Goal: Information Seeking & Learning: Check status

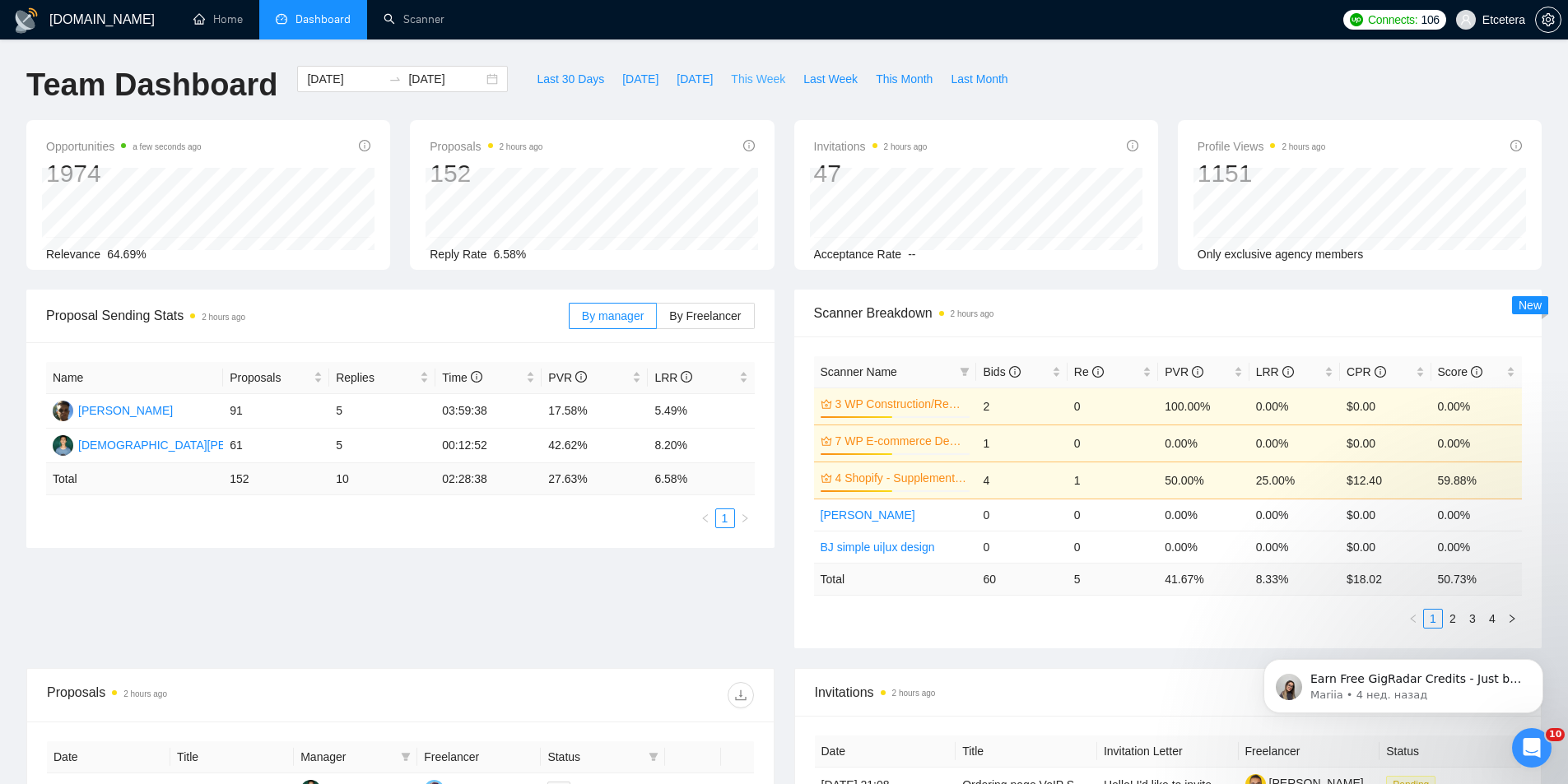
click at [755, 73] on span "This Week" at bounding box center [758, 79] width 54 height 18
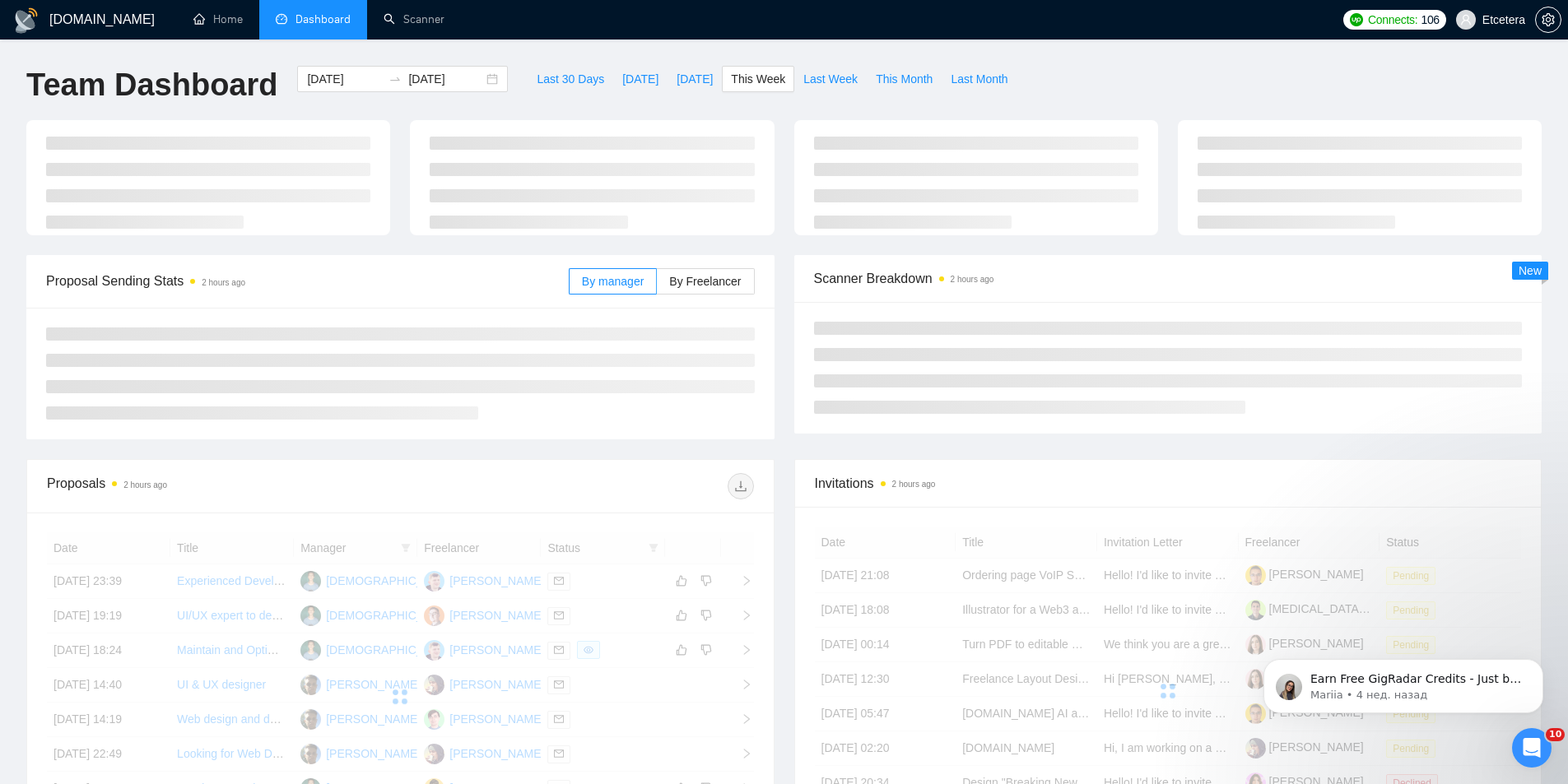
type input "[DATE]"
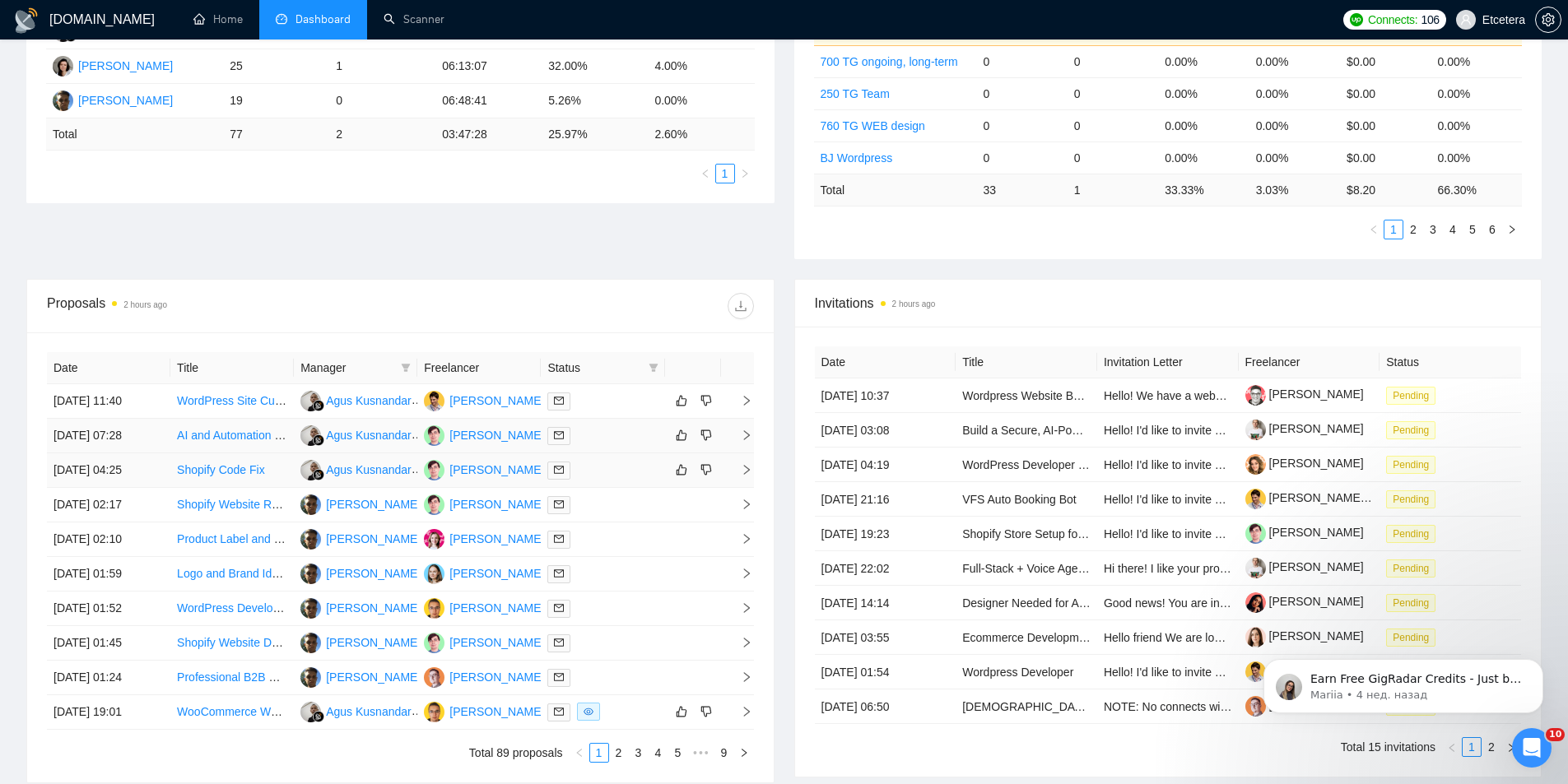
scroll to position [408, 0]
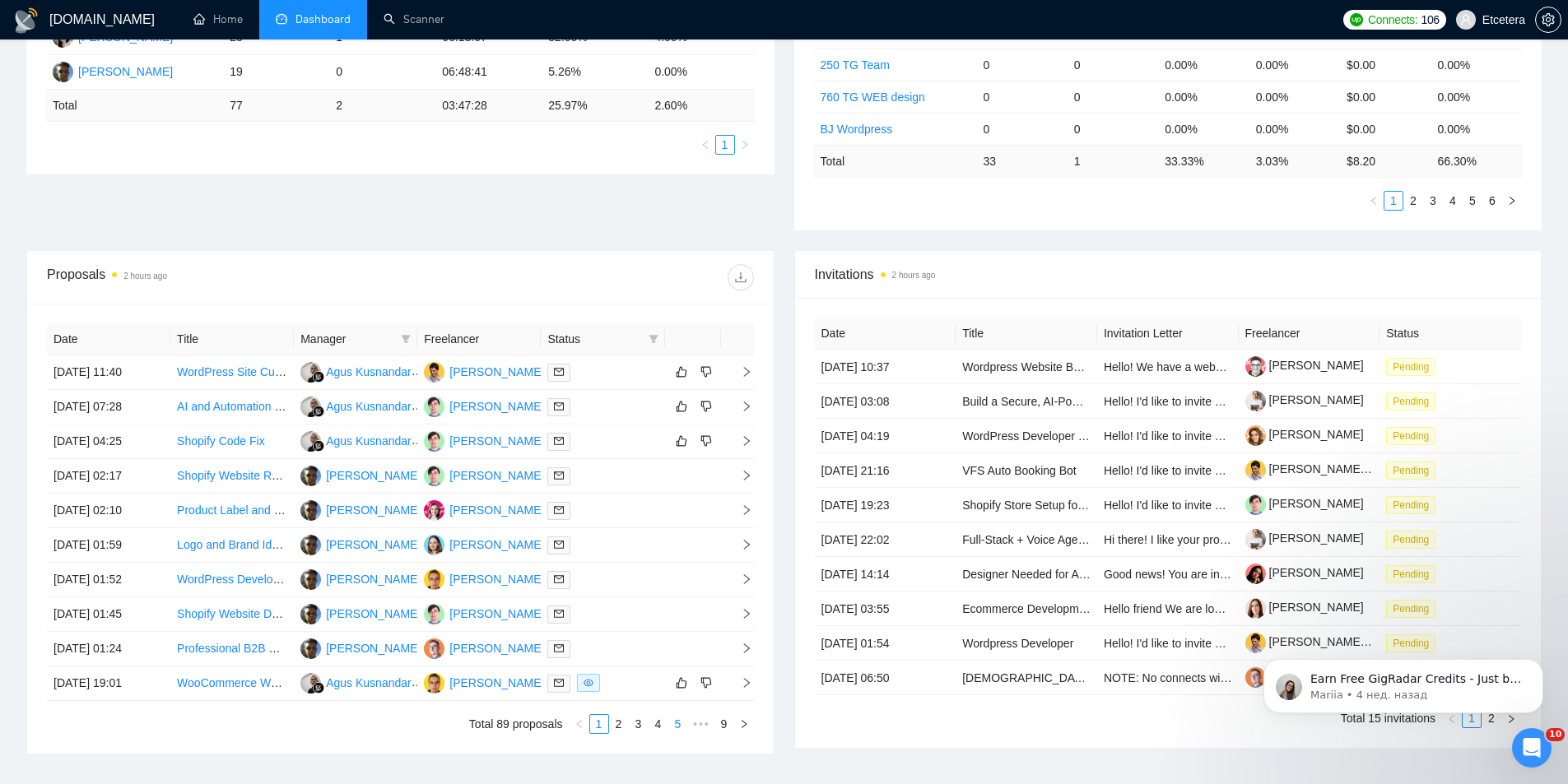
click at [652, 728] on link "4" at bounding box center [658, 724] width 18 height 18
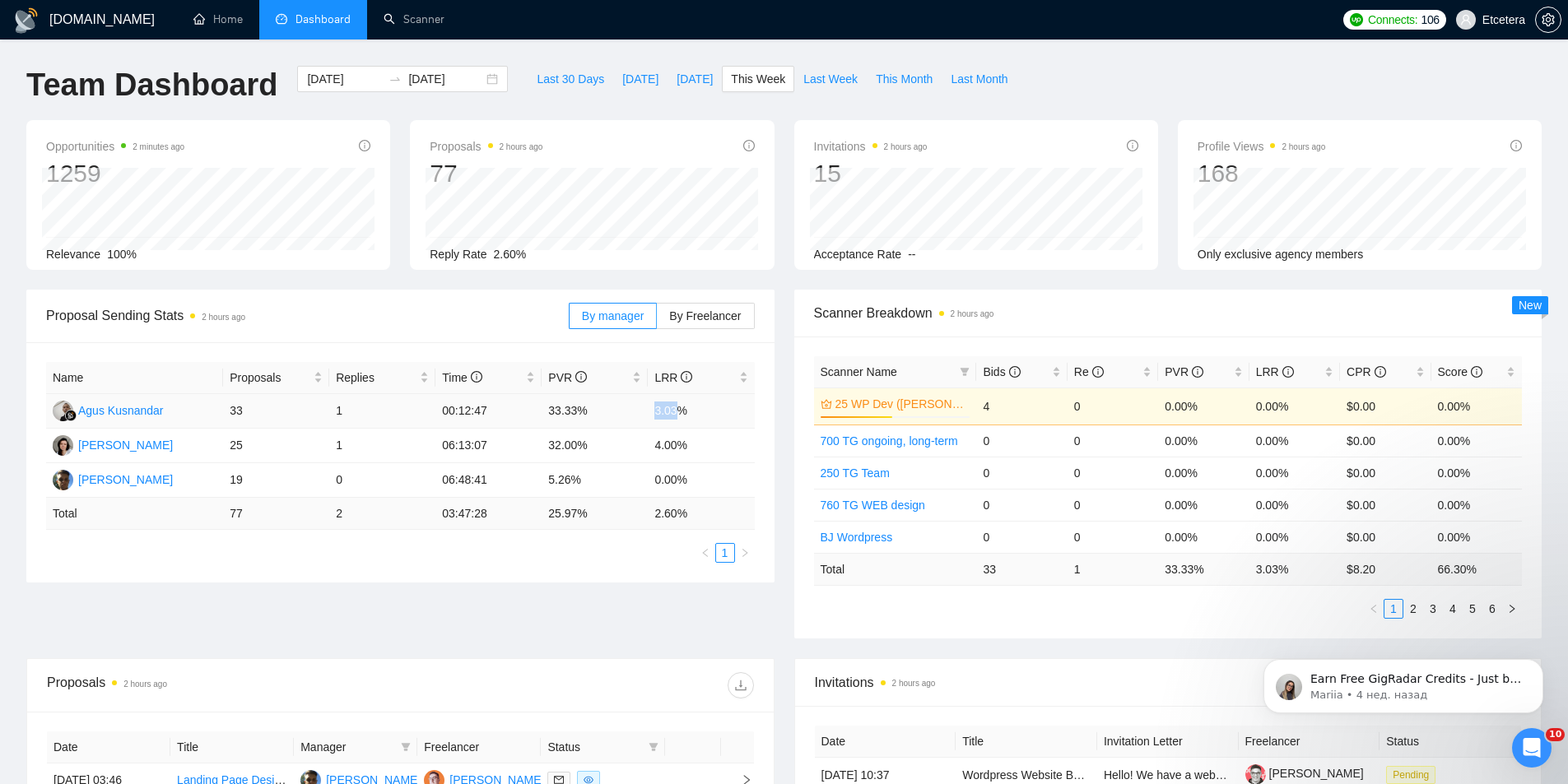
drag, startPoint x: 652, startPoint y: 412, endPoint x: 681, endPoint y: 412, distance: 29.0
click at [681, 412] on td "3.03%" at bounding box center [701, 411] width 107 height 34
drag, startPoint x: 655, startPoint y: 443, endPoint x: 680, endPoint y: 445, distance: 25.1
click at [680, 445] on td "4.00%" at bounding box center [701, 446] width 107 height 34
drag, startPoint x: 654, startPoint y: 476, endPoint x: 699, endPoint y: 480, distance: 45.2
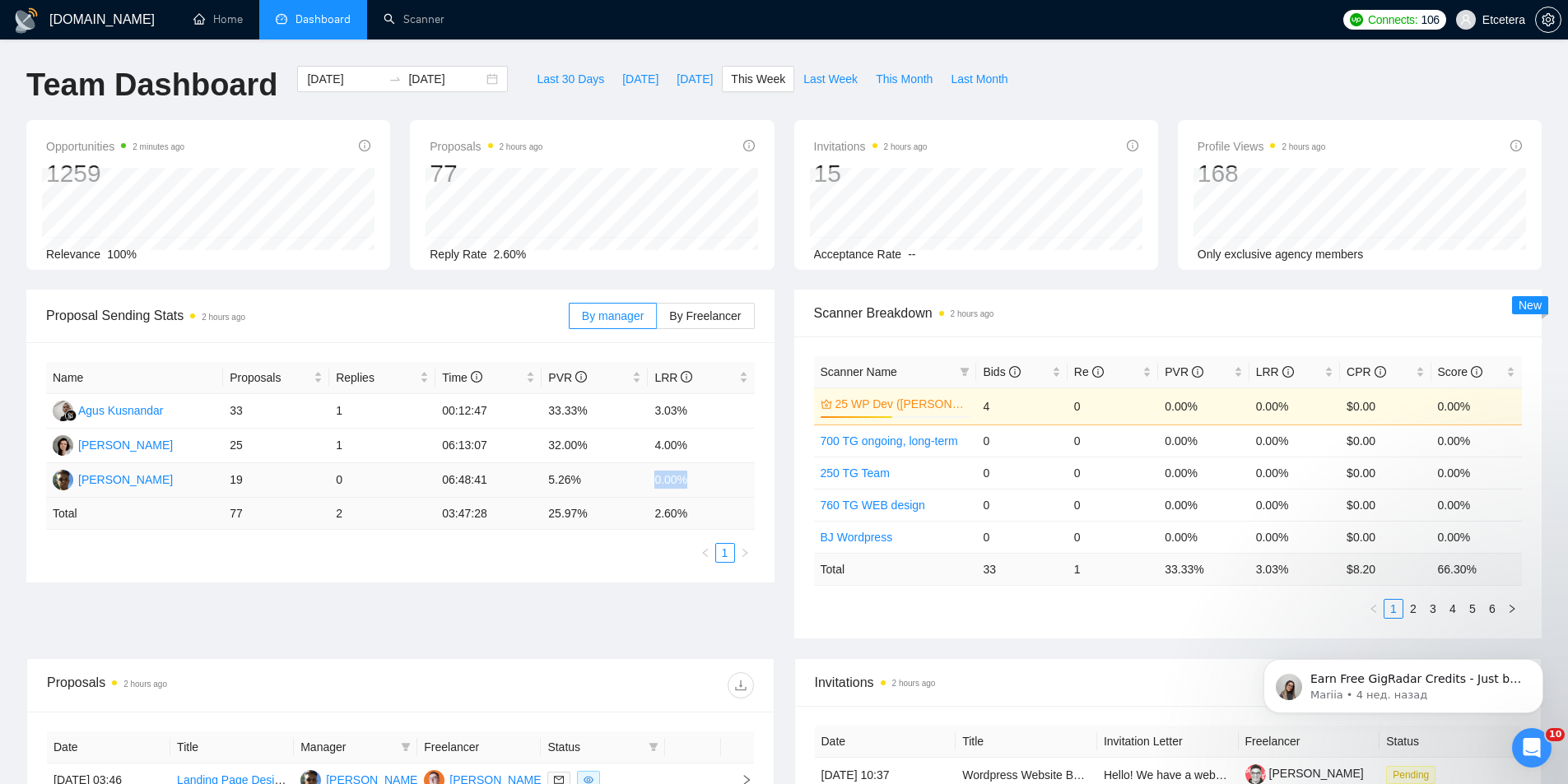
click at [699, 480] on td "0.00%" at bounding box center [701, 480] width 107 height 34
drag, startPoint x: 233, startPoint y: 477, endPoint x: 254, endPoint y: 482, distance: 21.6
click at [254, 482] on td "19" at bounding box center [276, 480] width 107 height 34
click at [555, 78] on span "Last 30 Days" at bounding box center [570, 79] width 68 height 18
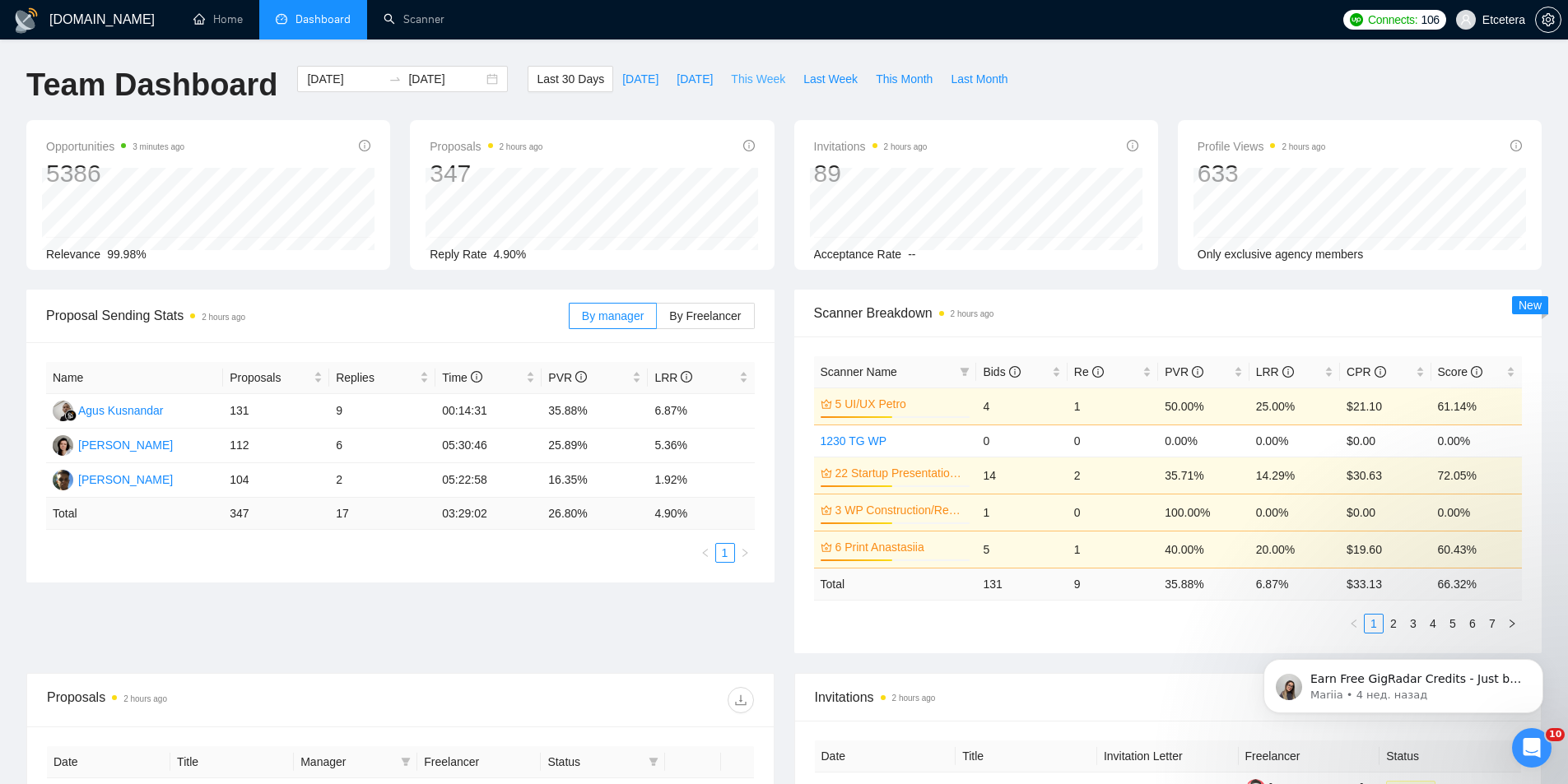
click at [722, 87] on button "This Week" at bounding box center [758, 78] width 72 height 26
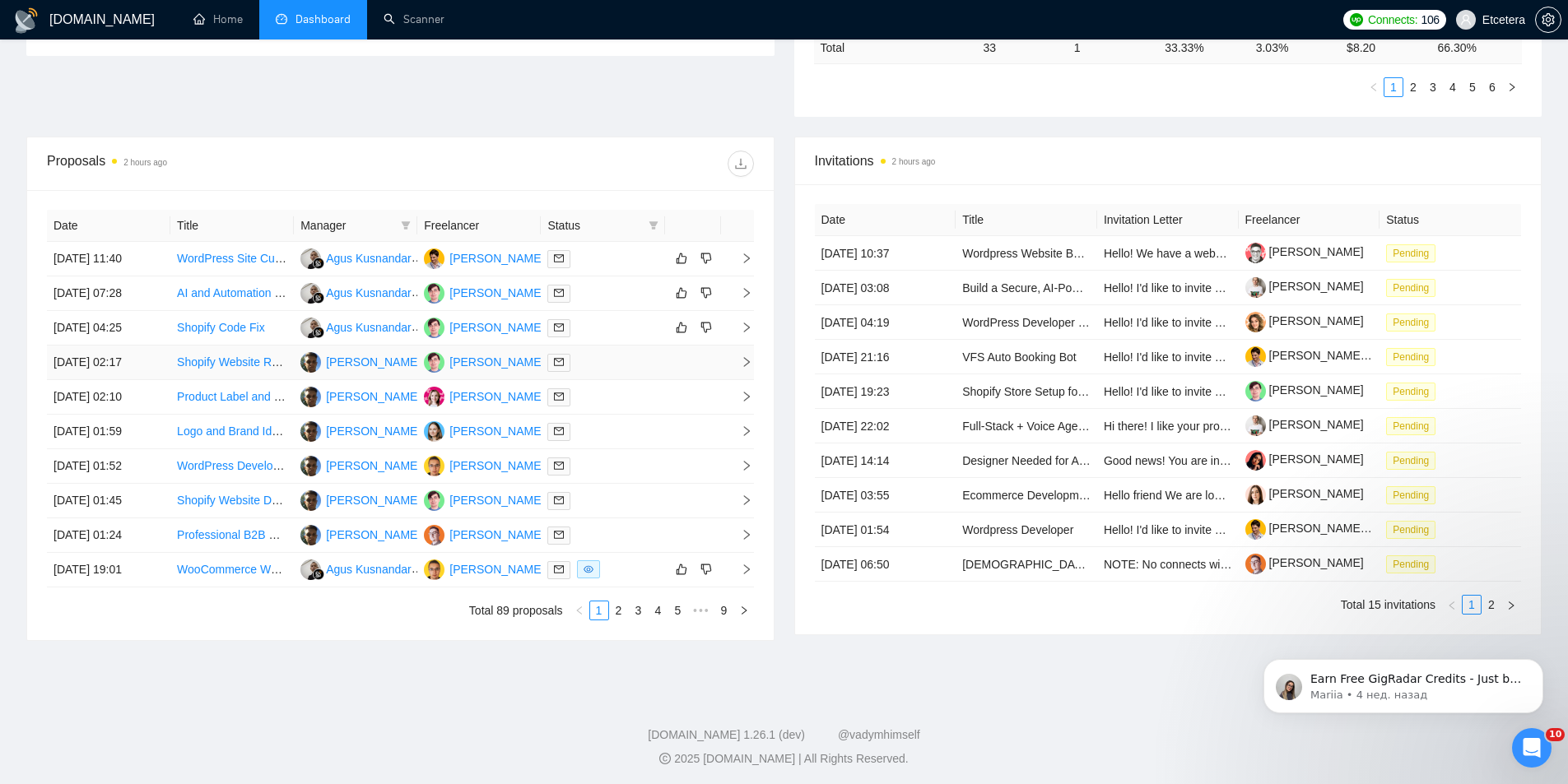
scroll to position [530, 0]
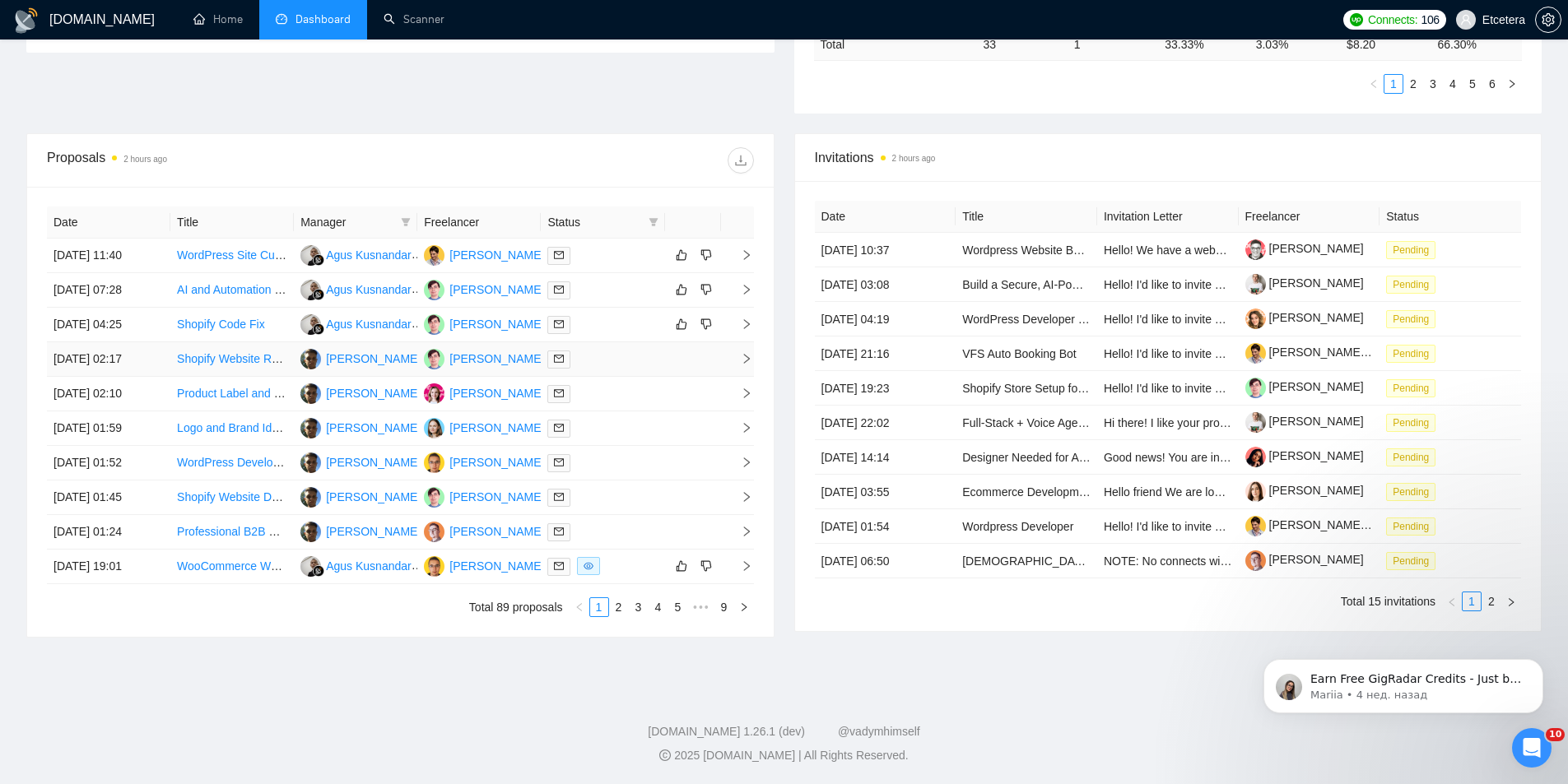
drag, startPoint x: 212, startPoint y: 360, endPoint x: 221, endPoint y: 359, distance: 9.1
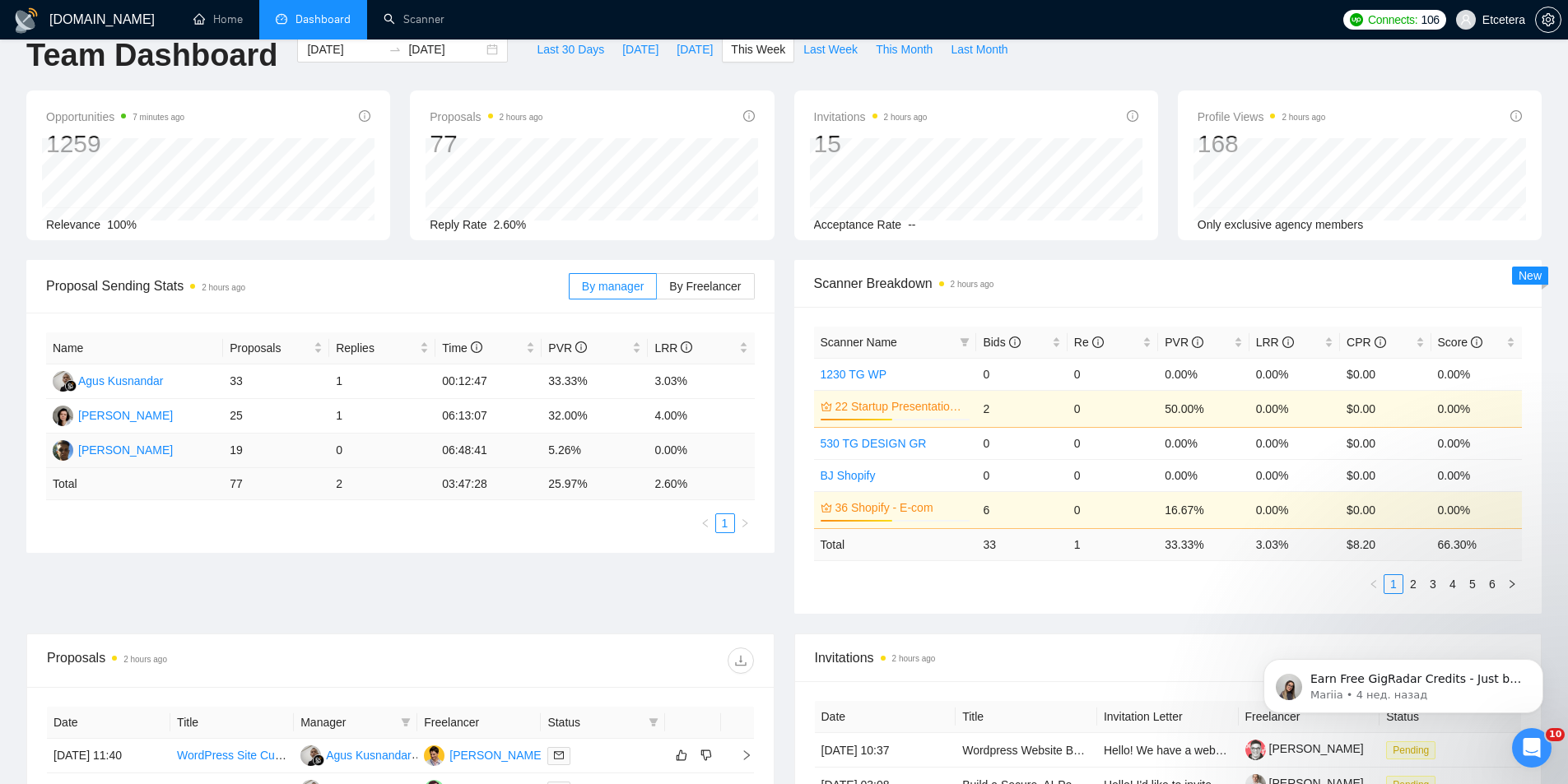
scroll to position [0, 0]
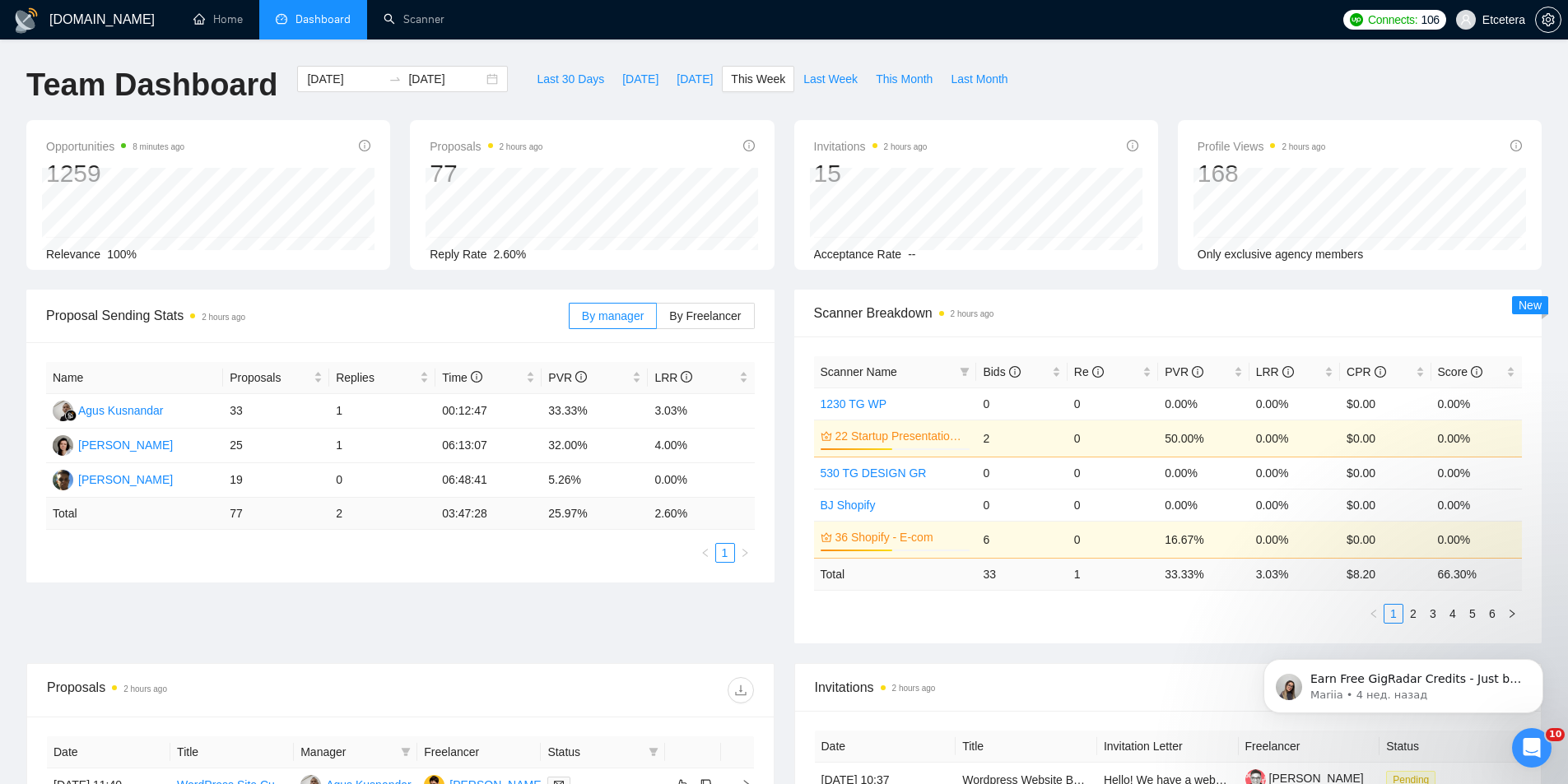
click at [511, 61] on div "GigRadar.io Home Dashboard Scanner Connects: 106 Etcetera Team Dashboard 2025-0…" at bounding box center [784, 657] width 1568 height 1314
click at [536, 79] on span "Last 30 Days" at bounding box center [570, 79] width 68 height 18
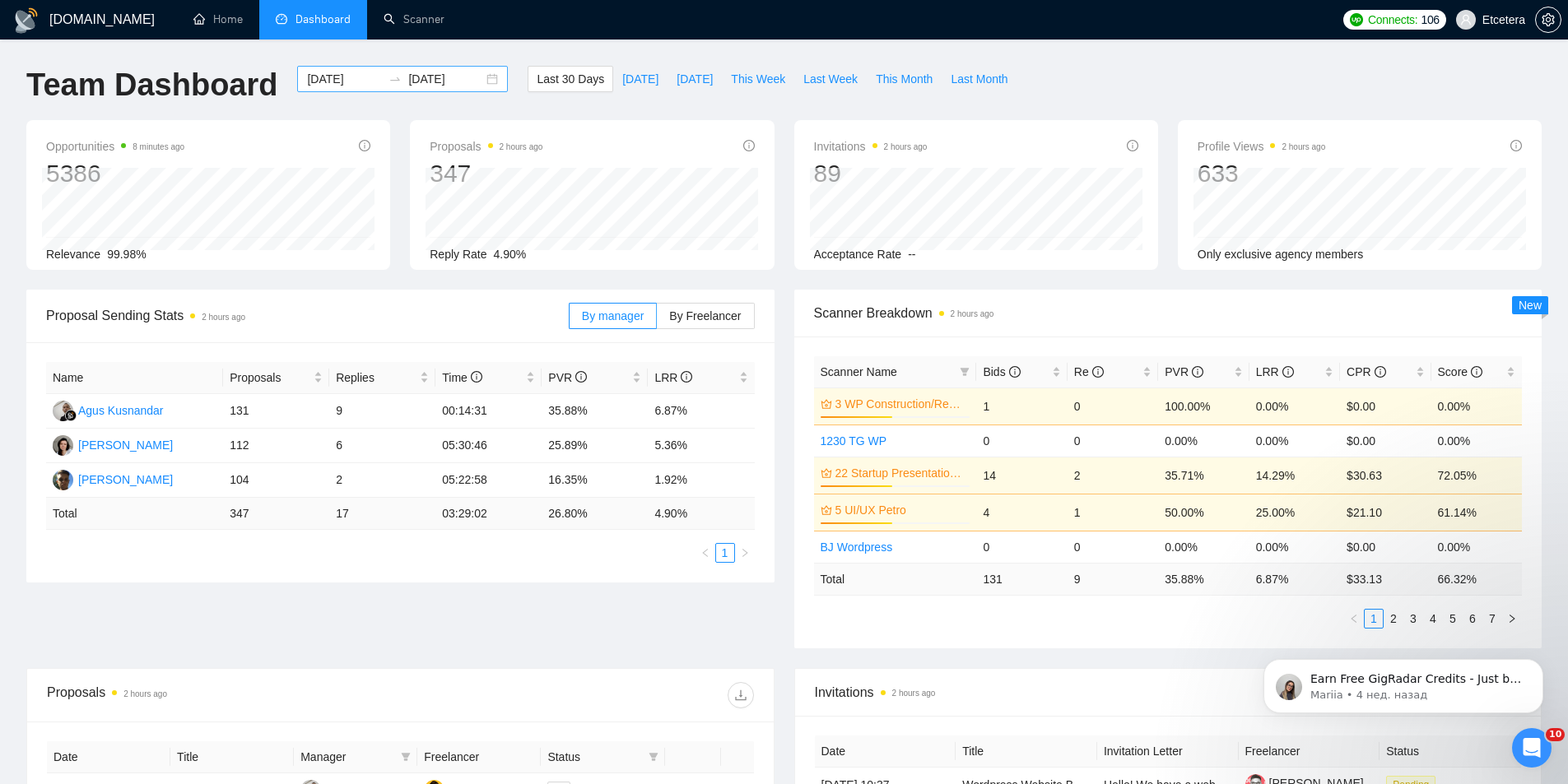
click at [480, 82] on div "2025-08-29 2025-09-28" at bounding box center [402, 78] width 210 height 26
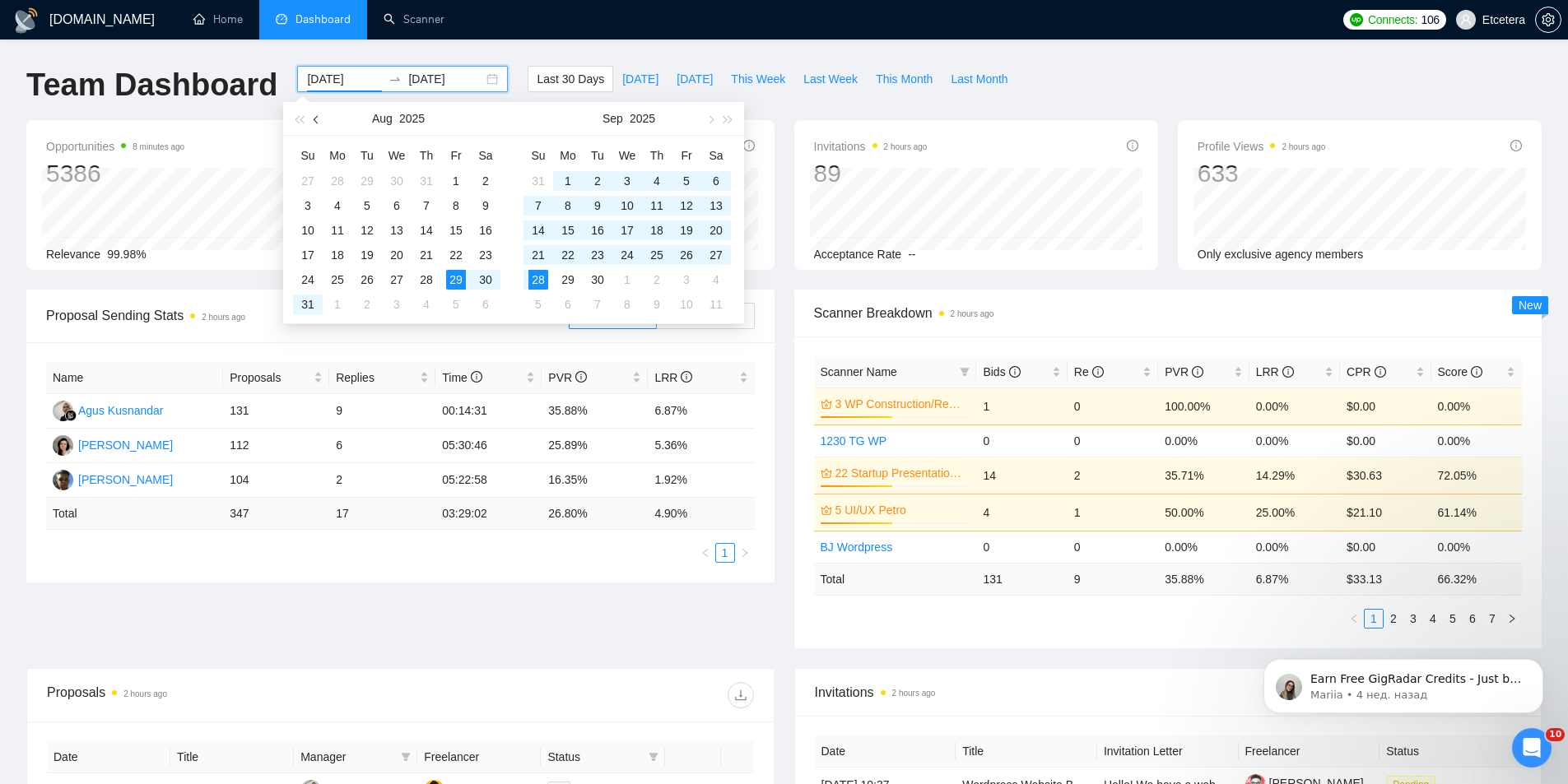
click at [315, 119] on span "button" at bounding box center [317, 119] width 8 height 8
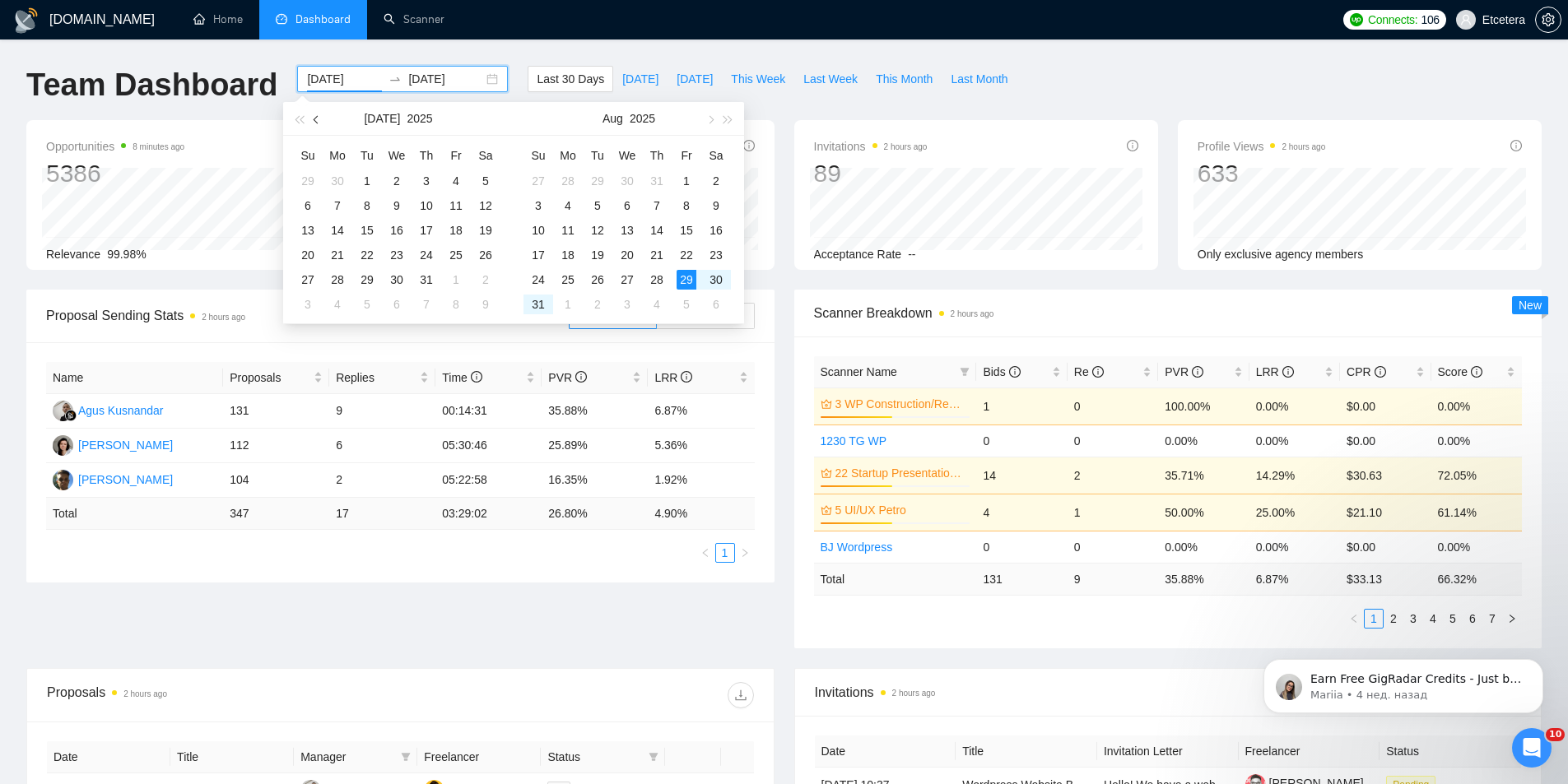
click at [315, 119] on span "button" at bounding box center [317, 119] width 8 height 8
type input "2025-06-01"
click at [305, 179] on div "1" at bounding box center [308, 181] width 20 height 20
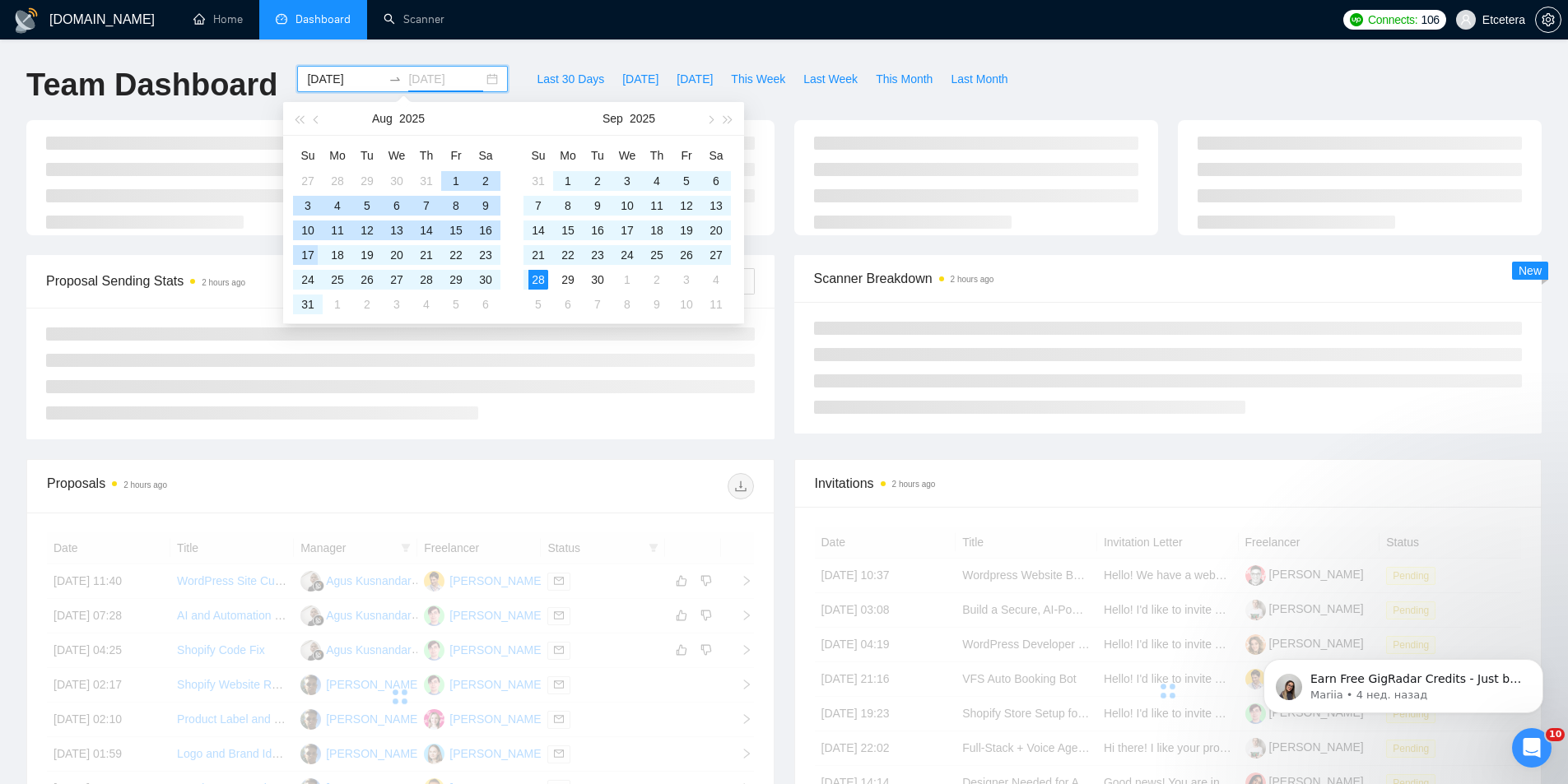
type input "[DATE]"
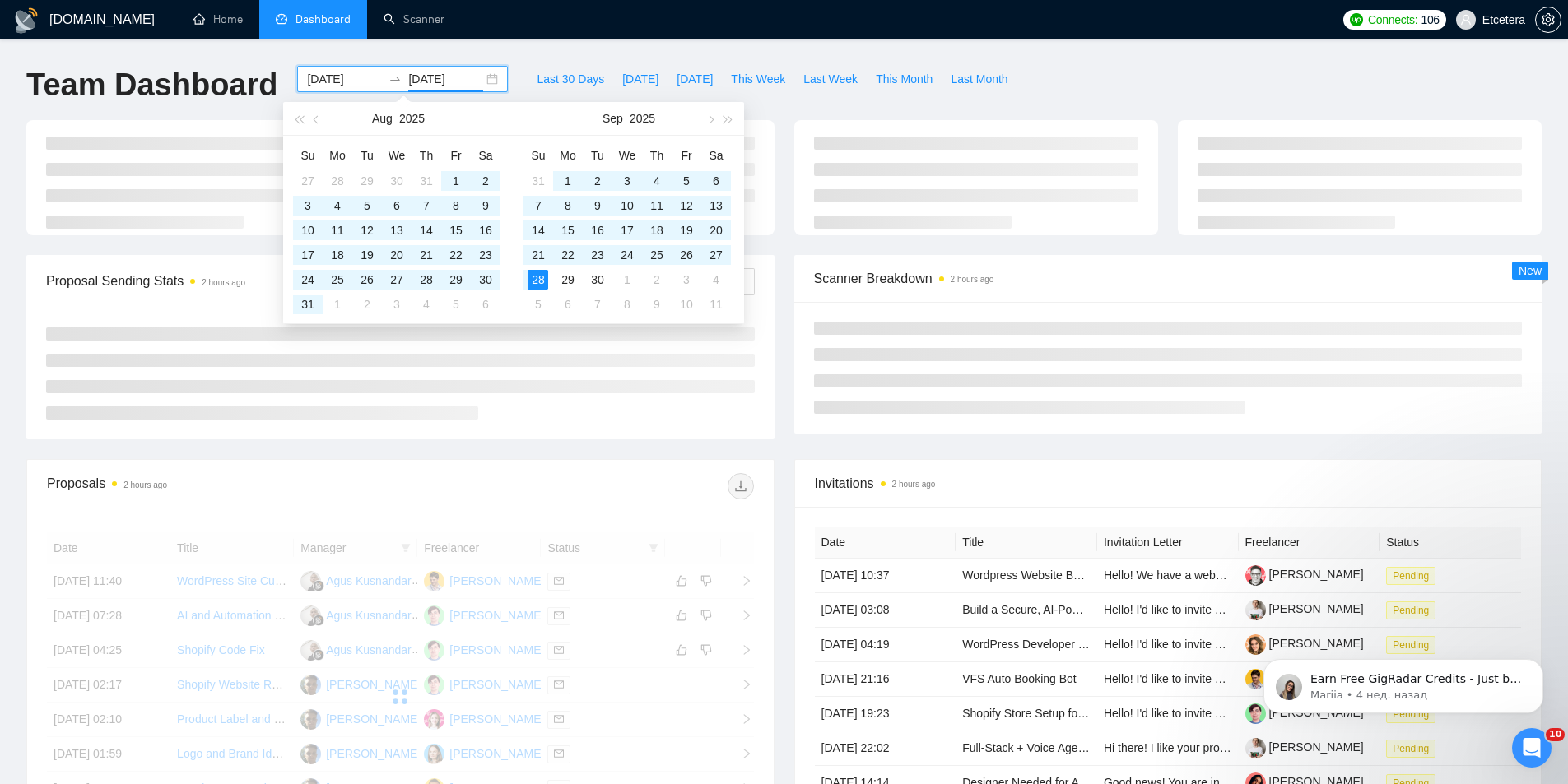
click at [40, 258] on div "Proposal Sending Stats 2 hours ago By manager By Freelancer" at bounding box center [400, 281] width 748 height 53
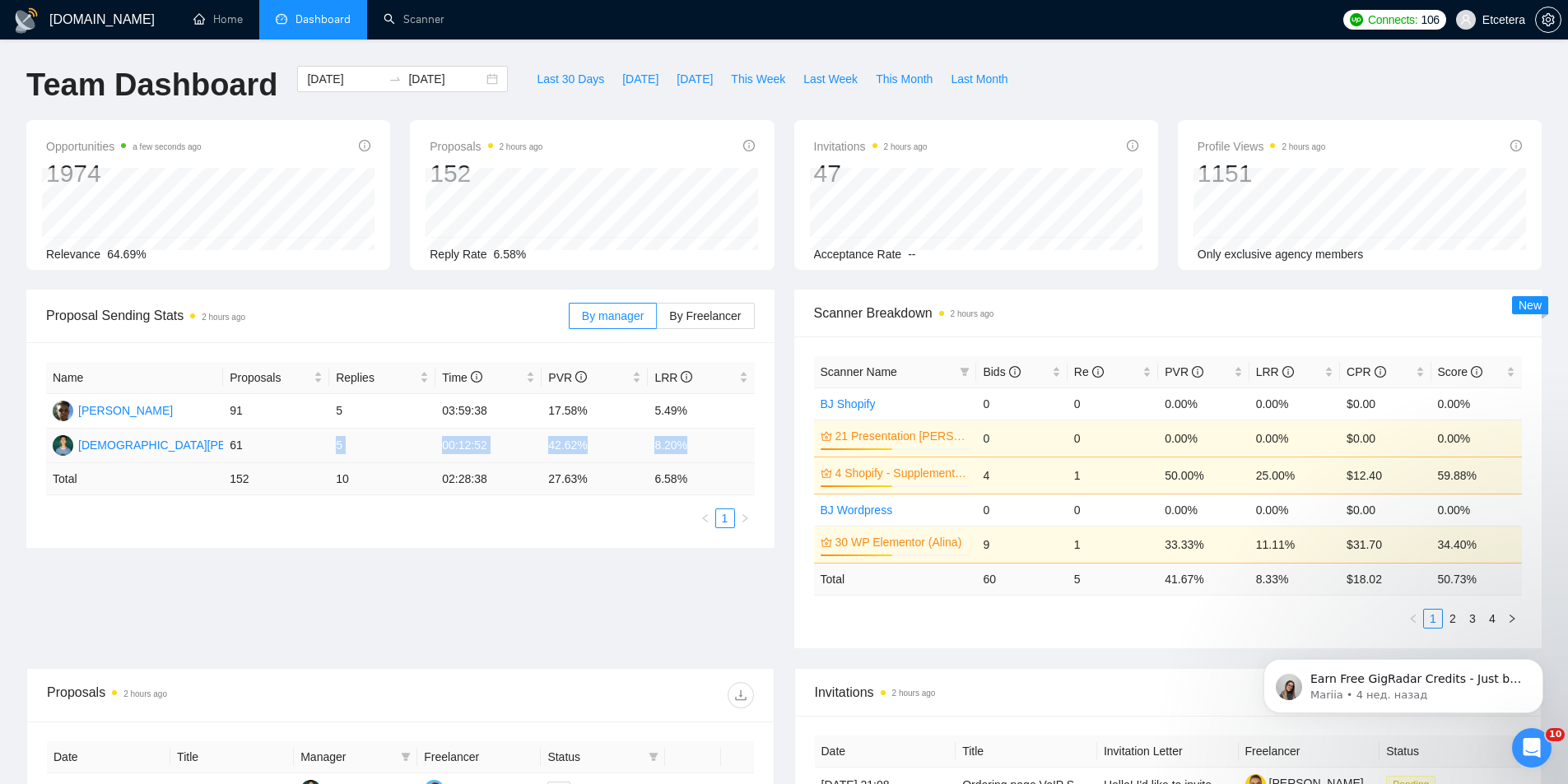
drag, startPoint x: 327, startPoint y: 449, endPoint x: 695, endPoint y: 443, distance: 368.0
click at [695, 443] on tr "Ifan Ifan 61 5 00:12:52 42.62% 8.20%" at bounding box center [400, 446] width 709 height 34
click at [413, 321] on span "Proposal Sending Stats 2 hours ago" at bounding box center [307, 315] width 523 height 21
drag, startPoint x: 325, startPoint y: 403, endPoint x: 695, endPoint y: 406, distance: 370.0
click at [695, 406] on tr "Anton Pivnyk 91 5 03:59:38 17.58% 5.49%" at bounding box center [400, 411] width 709 height 34
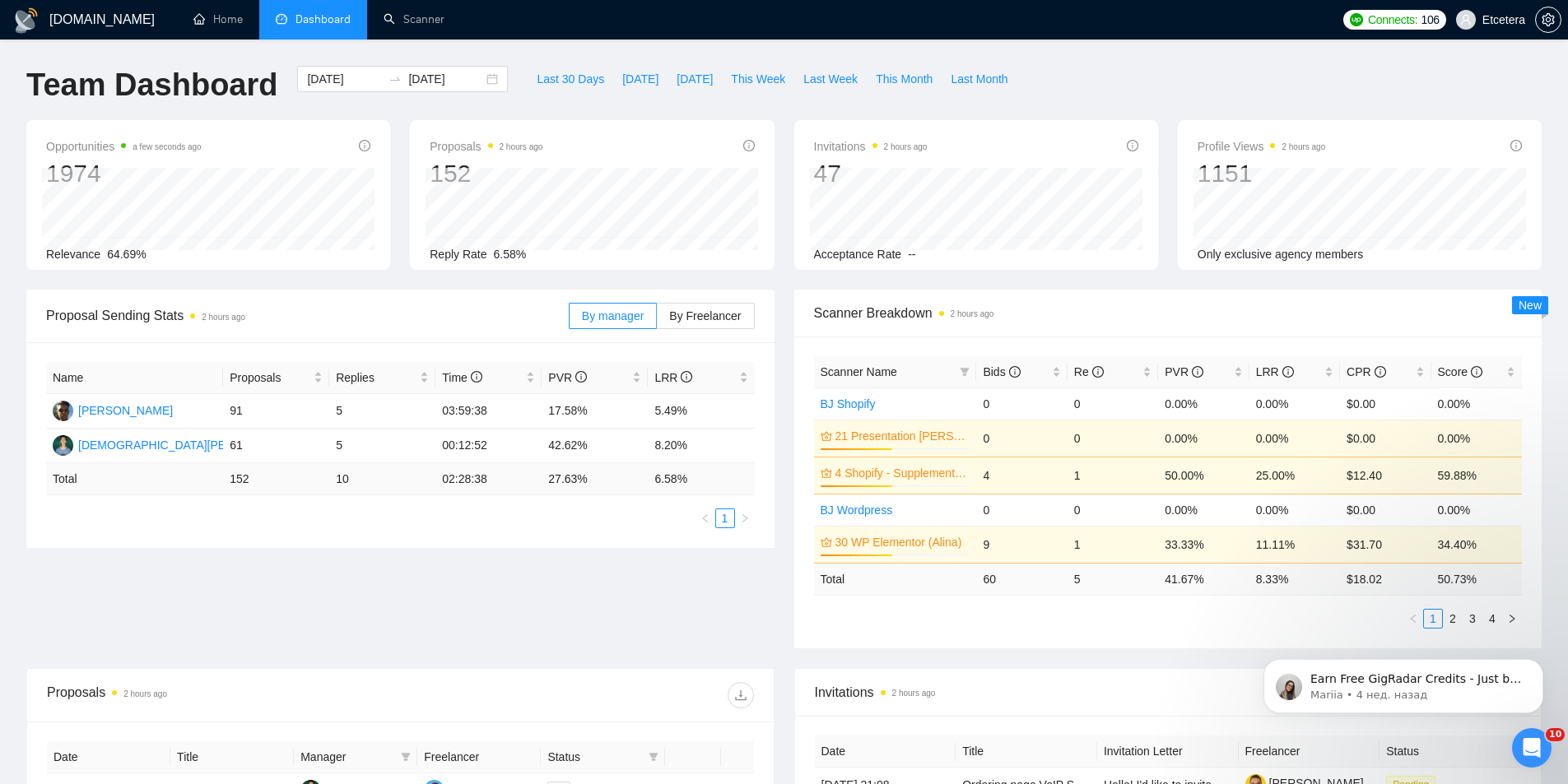
click at [485, 291] on div "Proposal Sending Stats 2 hours ago By manager By Freelancer" at bounding box center [400, 316] width 709 height 52
drag, startPoint x: 355, startPoint y: 450, endPoint x: 300, endPoint y: 439, distance: 56.1
click at [300, 439] on td "61" at bounding box center [276, 446] width 107 height 34
drag, startPoint x: 321, startPoint y: 447, endPoint x: 378, endPoint y: 447, distance: 57.0
click at [378, 447] on tr "Ifan Ifan 61 5 00:12:52 42.62% 8.20%" at bounding box center [400, 446] width 709 height 34
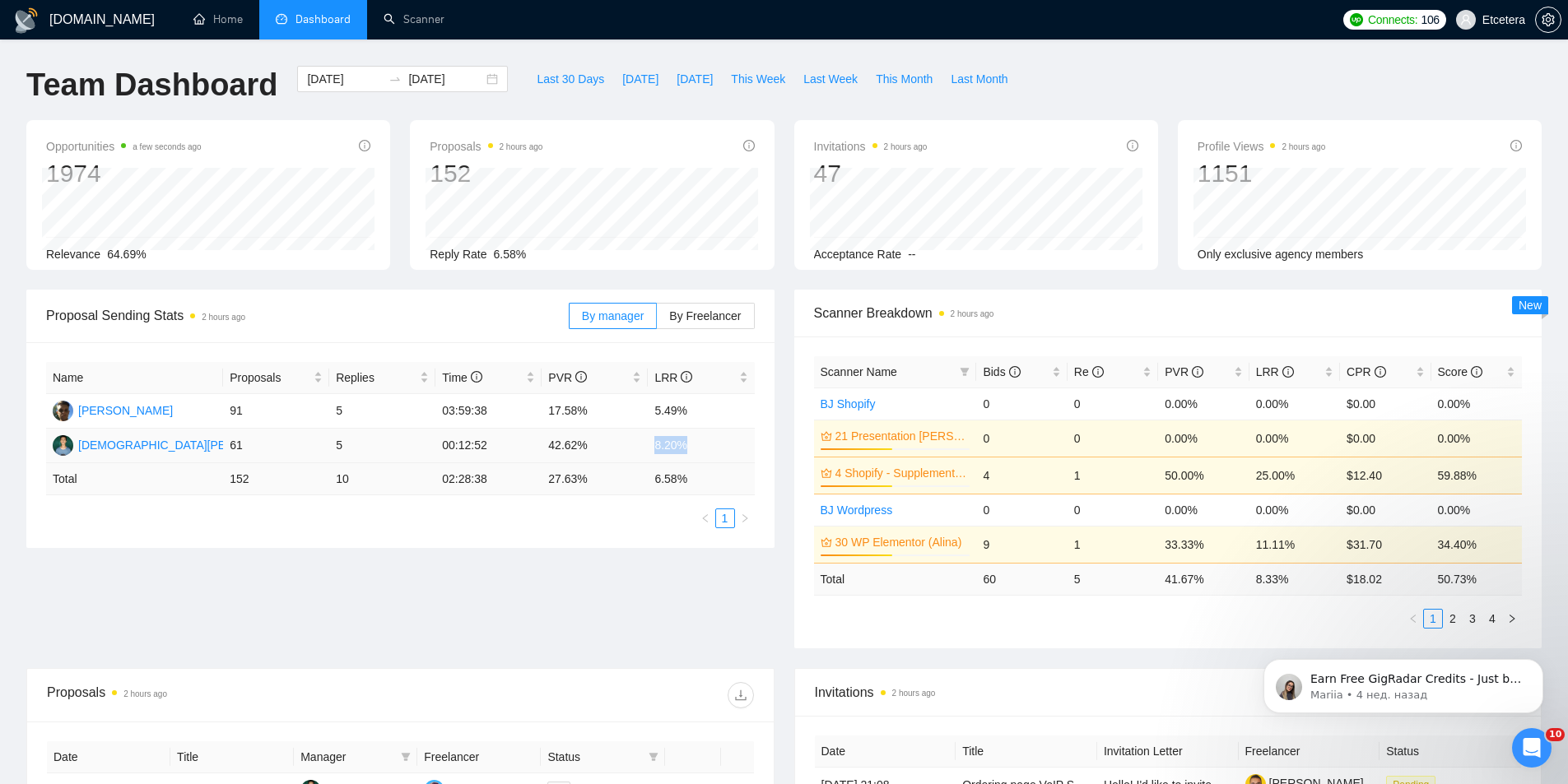
drag, startPoint x: 658, startPoint y: 447, endPoint x: 699, endPoint y: 449, distance: 41.0
click at [698, 448] on td "8.20%" at bounding box center [701, 446] width 107 height 34
click at [539, 541] on div "Name Proposals Replies Time PVR LRR Anton Pivnyk 91 5 03:59:38 17.58% 5.49% Ifa…" at bounding box center [400, 445] width 748 height 206
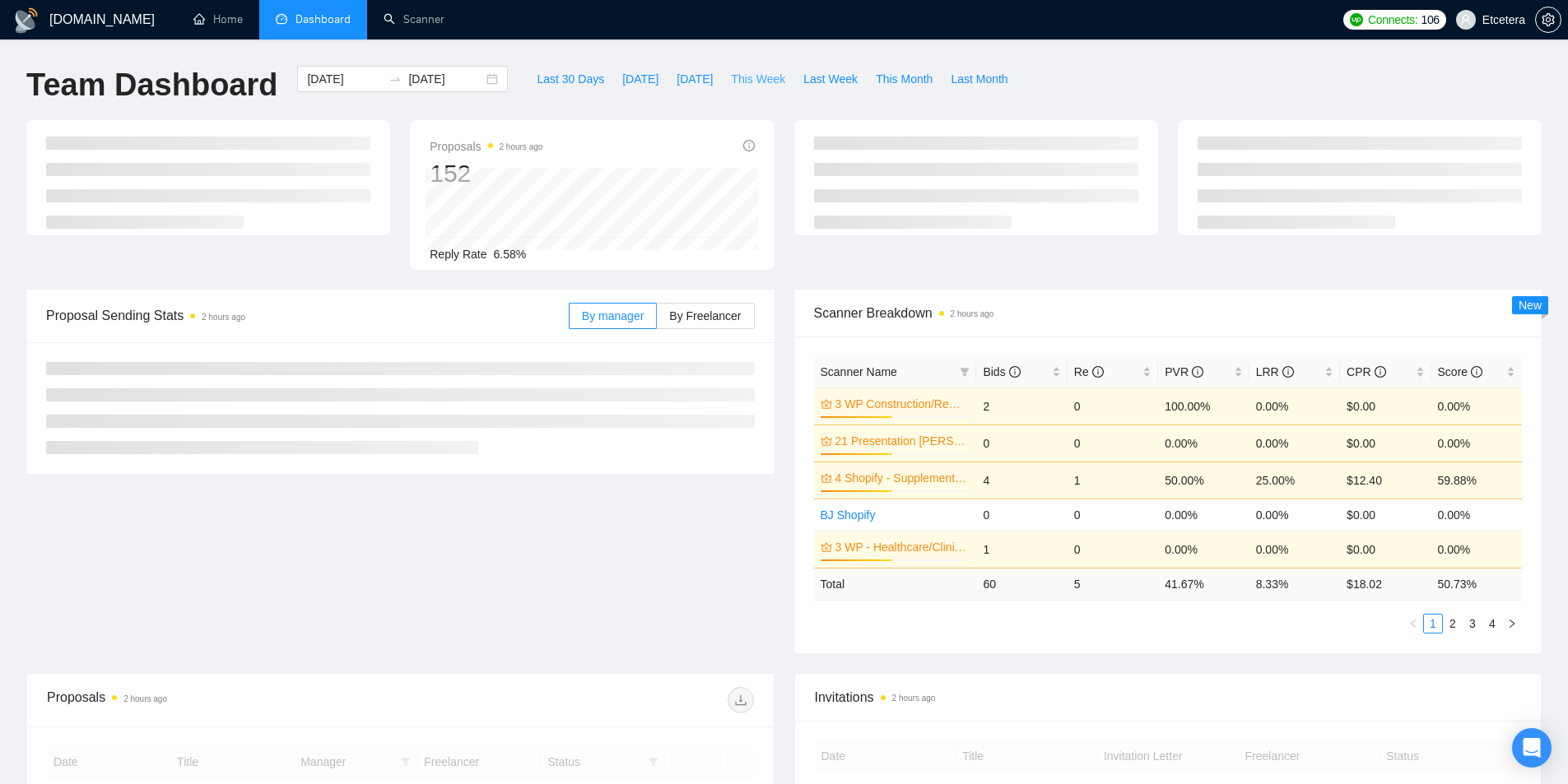
click at [737, 86] on span "This Week" at bounding box center [758, 79] width 54 height 18
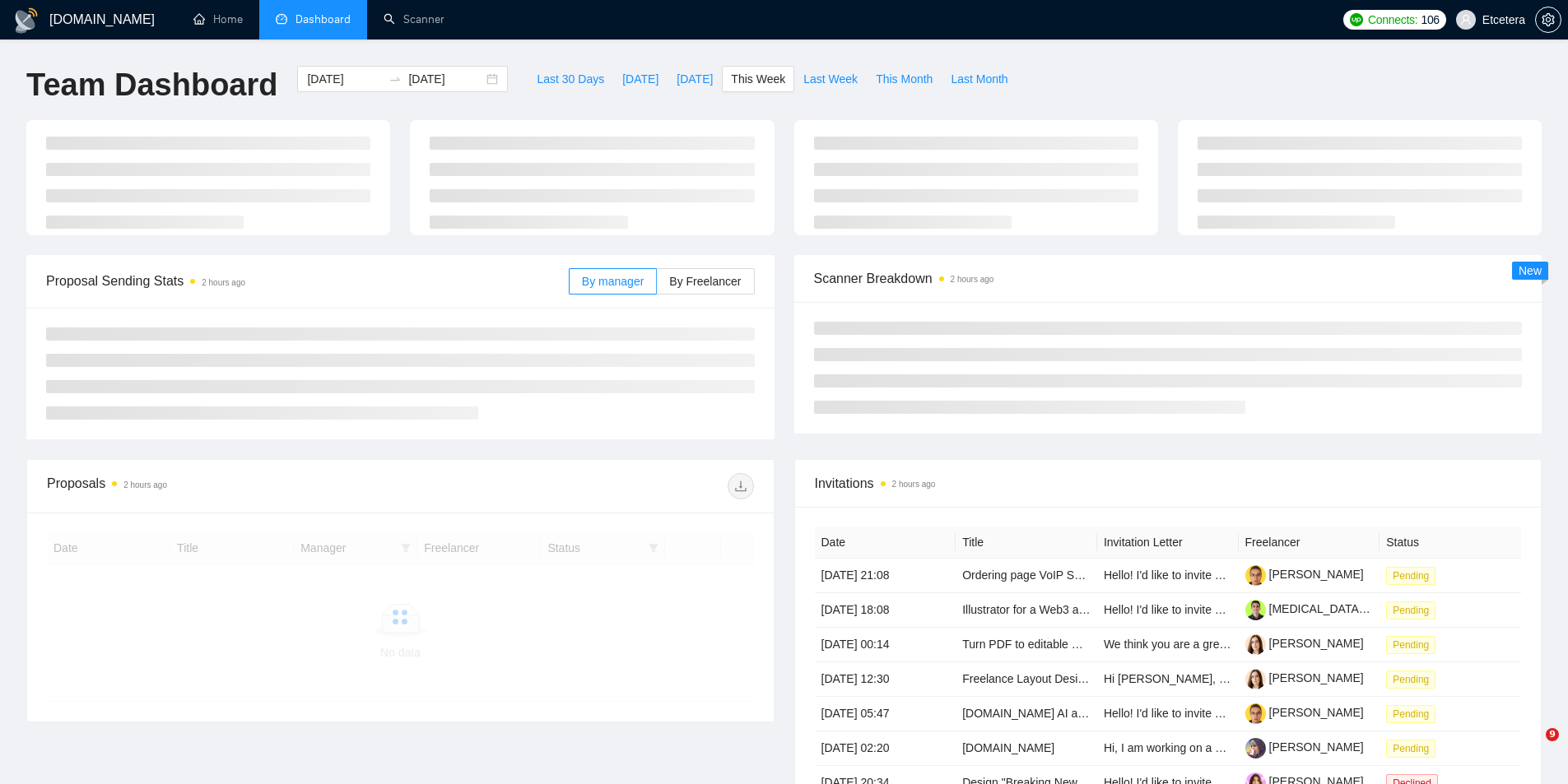
type input "[DATE]"
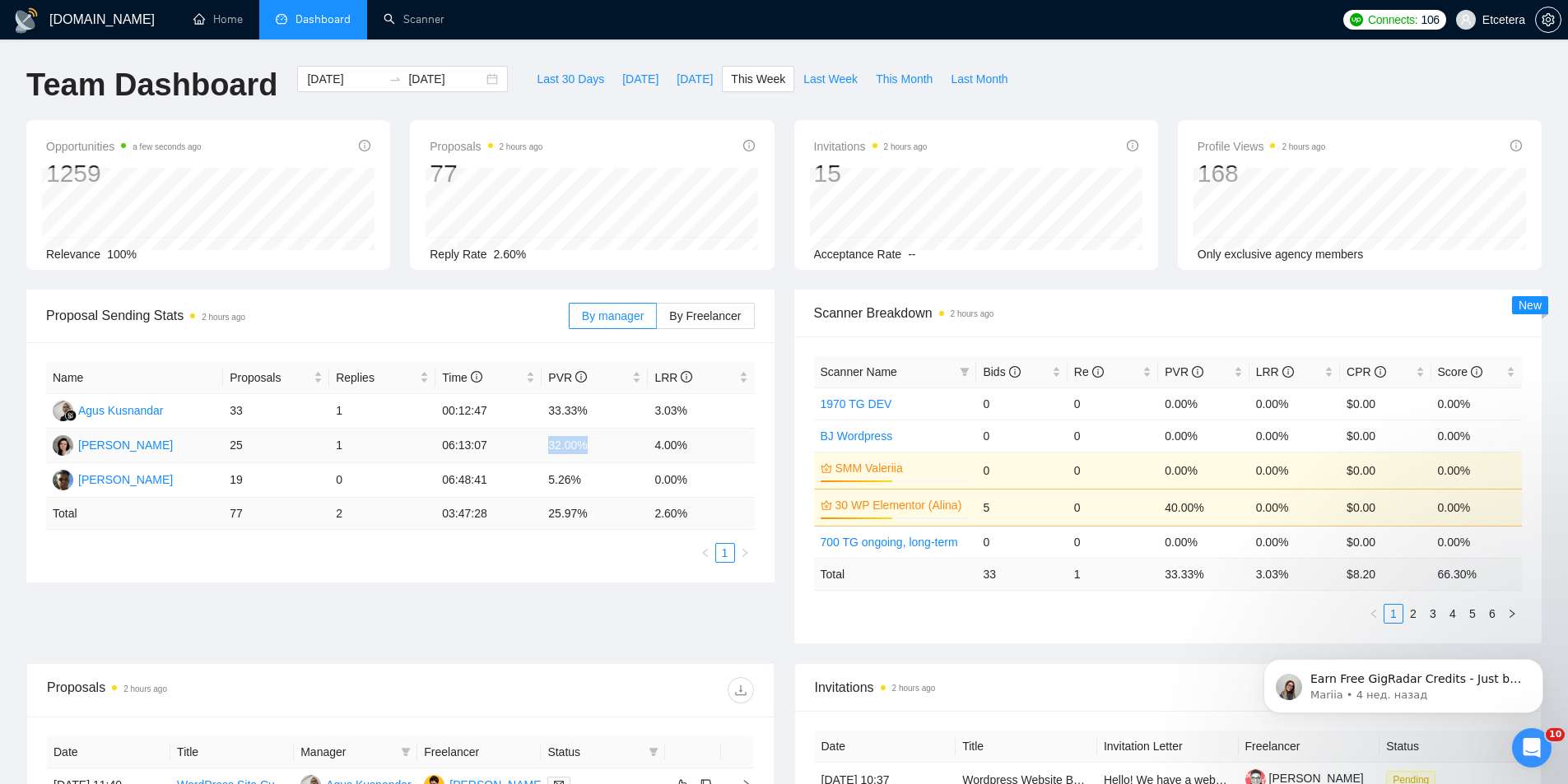
drag, startPoint x: 548, startPoint y: 445, endPoint x: 589, endPoint y: 443, distance: 41.0
click at [589, 443] on td "32.00%" at bounding box center [595, 446] width 107 height 34
click at [523, 576] on div "Name Proposals Replies Time PVR LRR Agus Kusnandar 33 1 00:12:47 33.33% 3.03% […" at bounding box center [400, 462] width 748 height 240
drag, startPoint x: 546, startPoint y: 439, endPoint x: 588, endPoint y: 441, distance: 42.0
click at [588, 441] on td "32.00%" at bounding box center [595, 446] width 107 height 34
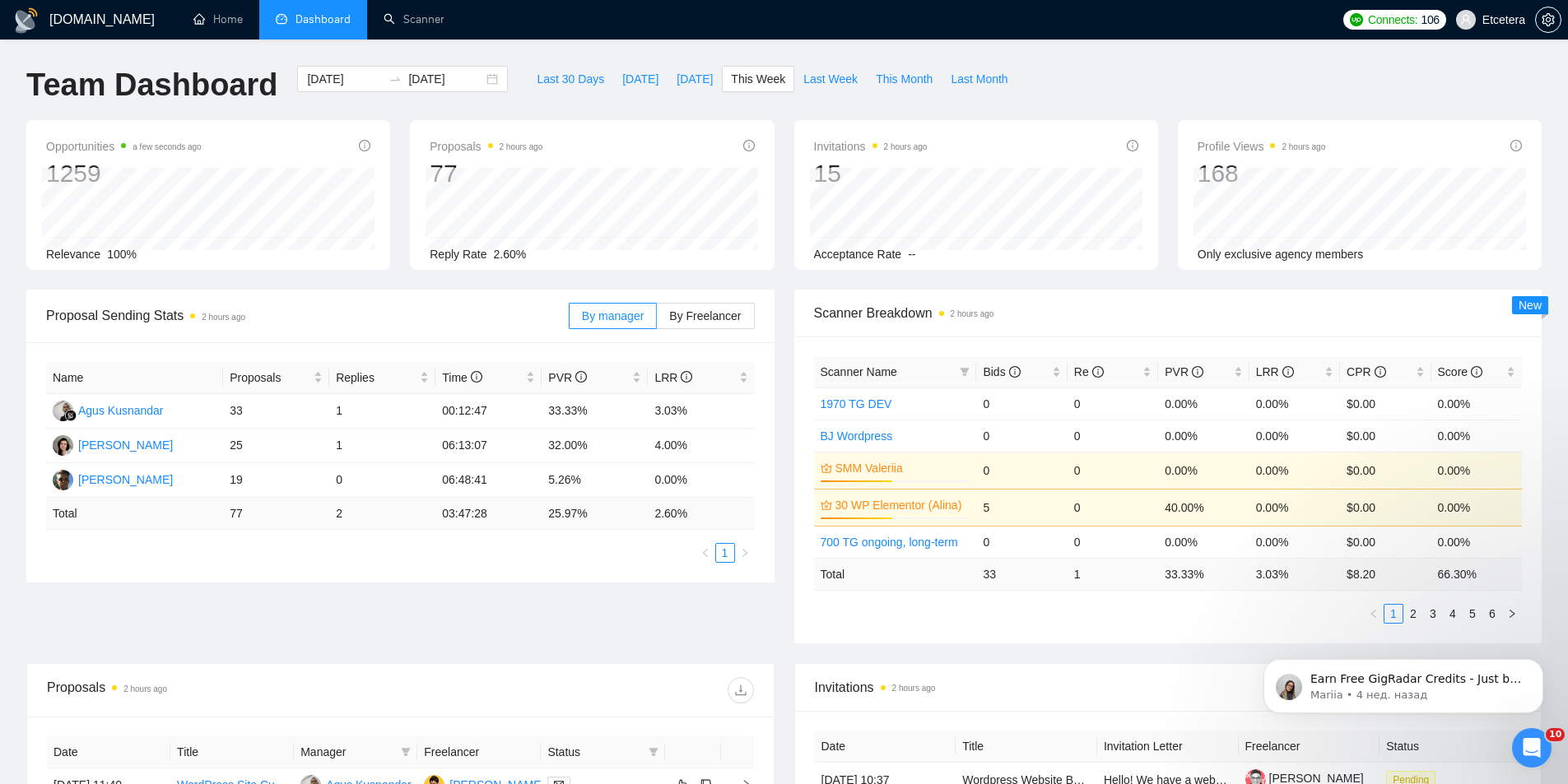
click at [529, 536] on div "Name Proposals Replies Time PVR LRR Agus Kusnandar 33 1 00:12:47 33.33% 3.03% […" at bounding box center [400, 462] width 709 height 200
